Goal: Task Accomplishment & Management: Manage account settings

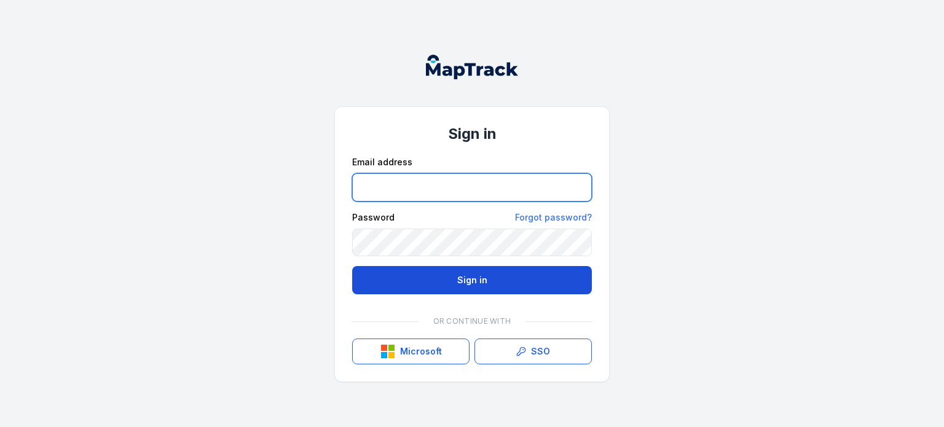
type input "**********"
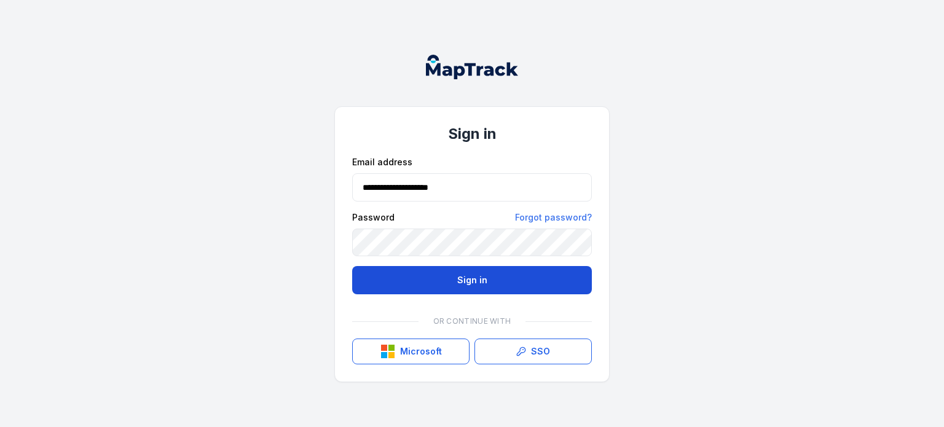
click at [413, 269] on button "Sign in" at bounding box center [472, 280] width 240 height 28
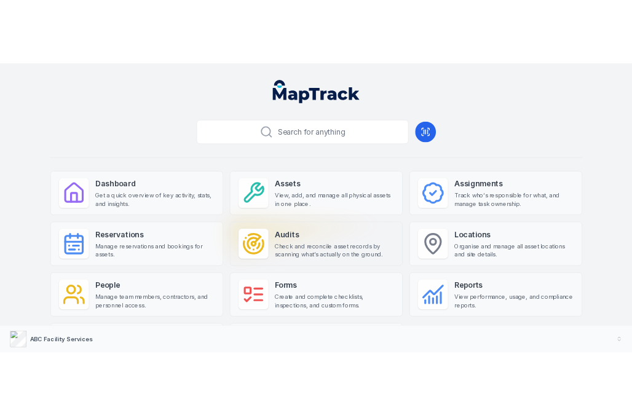
scroll to position [5, 0]
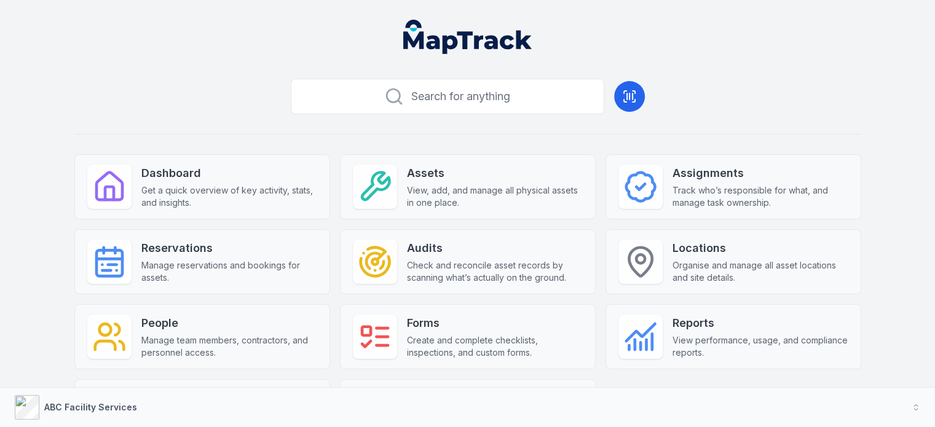
click at [333, 34] on header at bounding box center [467, 42] width 905 height 64
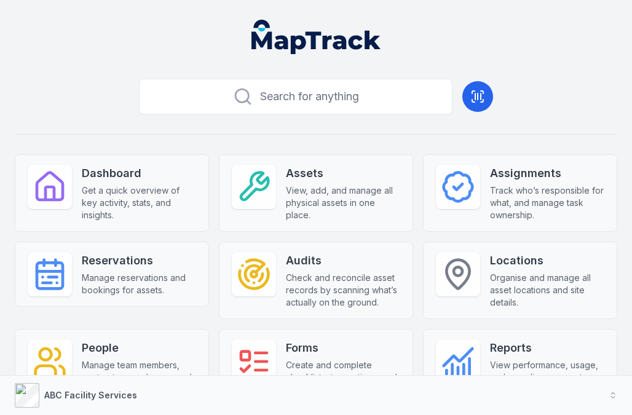
click at [138, 136] on div "Search for anything Dashboard Get a quick overview of key activity, stats, and …" at bounding box center [316, 303] width 602 height 459
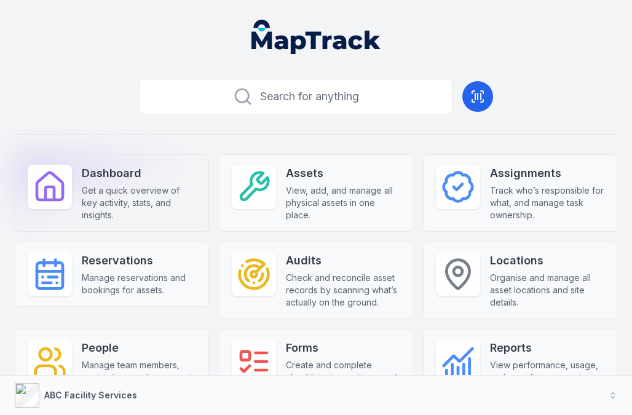
click at [139, 166] on strong "Dashboard" at bounding box center [139, 173] width 114 height 17
